Goal: Transaction & Acquisition: Purchase product/service

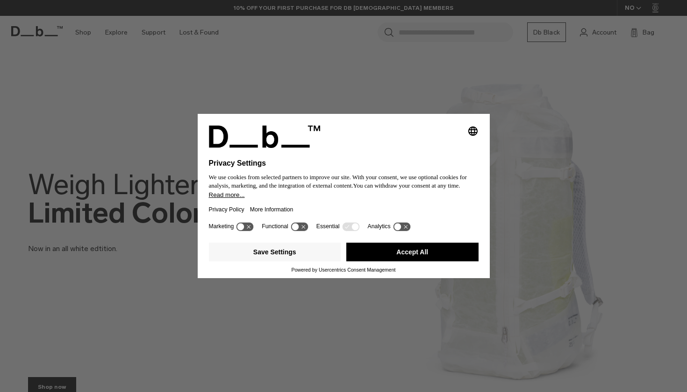
click at [384, 256] on button "Accept All" at bounding box center [412, 252] width 132 height 19
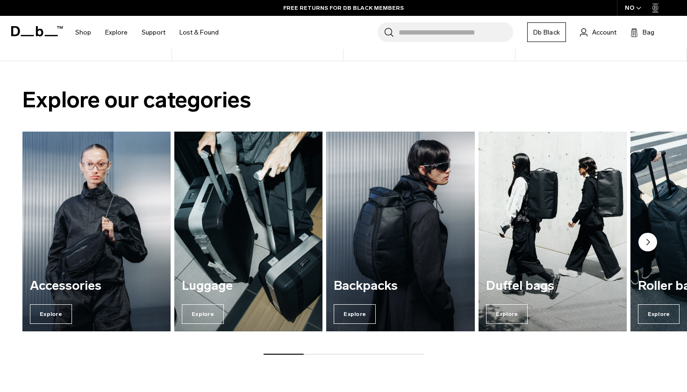
scroll to position [643, 0]
click at [653, 242] on circle "Next slide" at bounding box center [647, 242] width 19 height 19
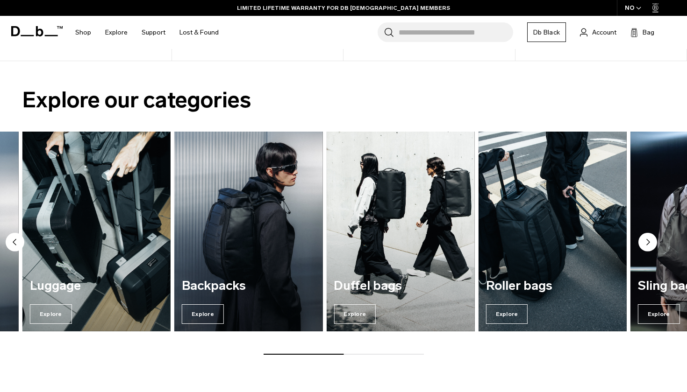
click at [649, 240] on circle "Next slide" at bounding box center [647, 242] width 19 height 19
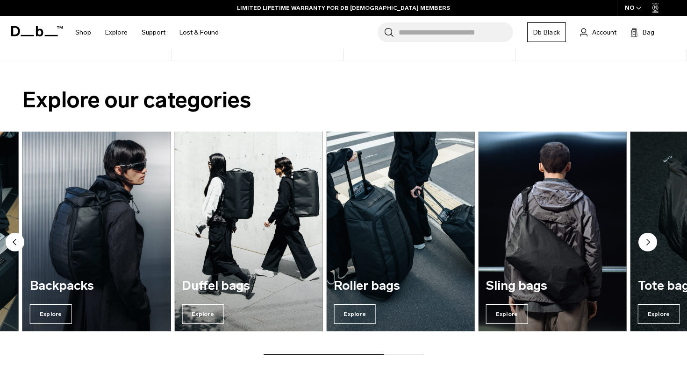
click at [73, 267] on img "3 / 7" at bounding box center [96, 231] width 153 height 206
